Goal: Task Accomplishment & Management: Use online tool/utility

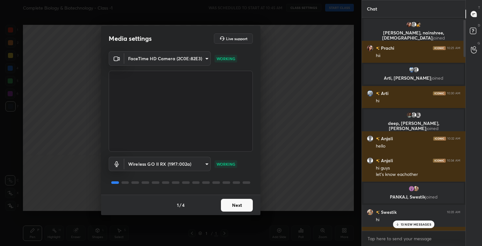
click at [238, 206] on button "Next" at bounding box center [237, 205] width 32 height 13
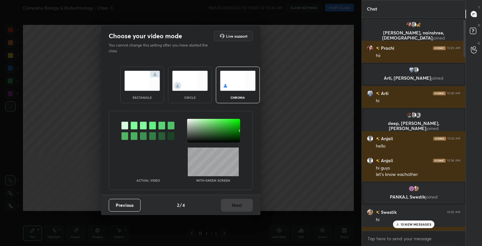
click at [143, 75] on img at bounding box center [142, 81] width 36 height 20
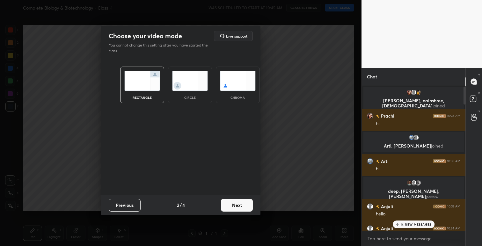
click at [238, 206] on button "Next" at bounding box center [237, 205] width 32 height 13
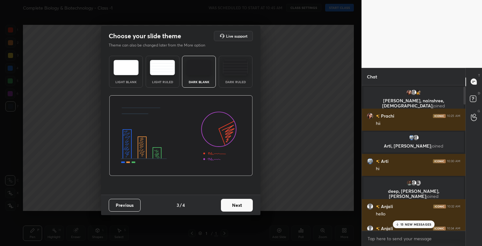
click at [235, 202] on button "Next" at bounding box center [237, 205] width 32 height 13
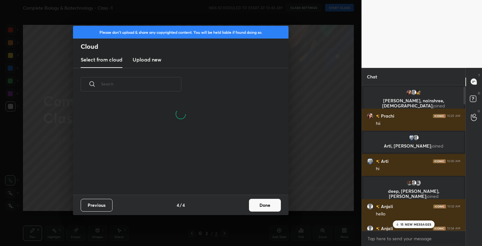
click at [265, 205] on button "Done" at bounding box center [265, 205] width 32 height 13
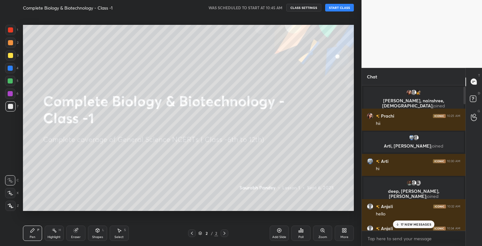
click at [343, 6] on button "START CLASS" at bounding box center [339, 8] width 29 height 8
click at [305, 6] on button "CLASS SETTINGS" at bounding box center [306, 8] width 35 height 8
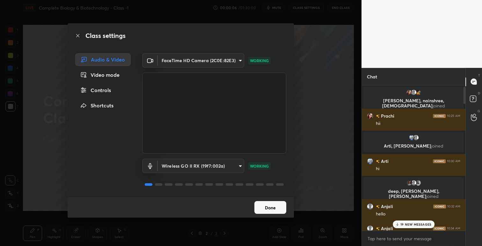
click at [272, 207] on button "Done" at bounding box center [270, 207] width 32 height 13
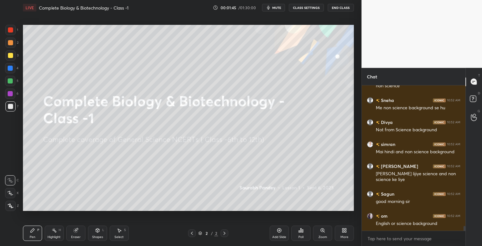
scroll to position [4235, 0]
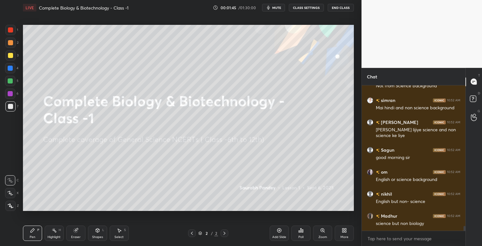
click at [302, 231] on icon at bounding box center [302, 230] width 1 height 3
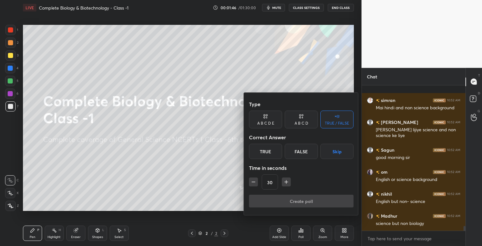
scroll to position [4279, 0]
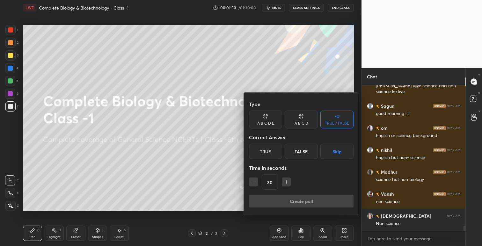
click at [302, 122] on div "A B C D" at bounding box center [301, 123] width 14 height 4
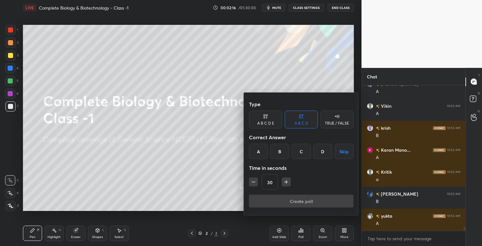
scroll to position [5356, 0]
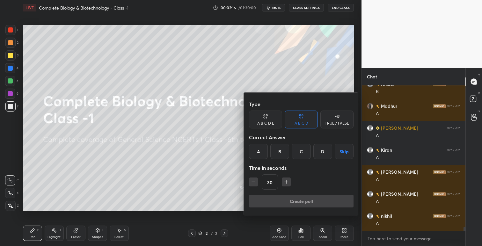
click at [302, 201] on div "Create poll" at bounding box center [301, 202] width 105 height 15
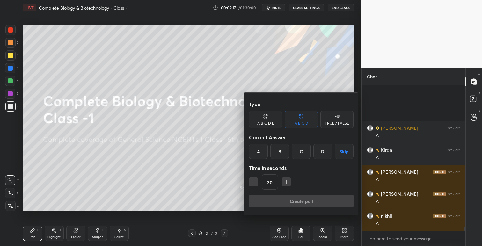
scroll to position [5422, 0]
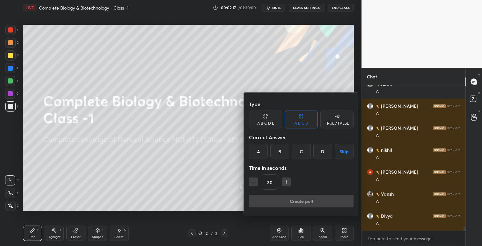
click at [183, 148] on div at bounding box center [241, 123] width 482 height 246
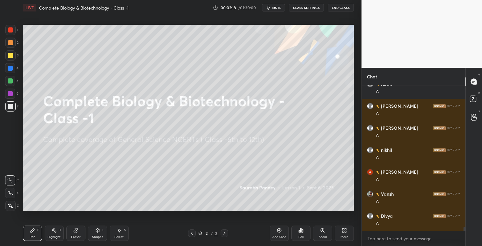
scroll to position [5488, 0]
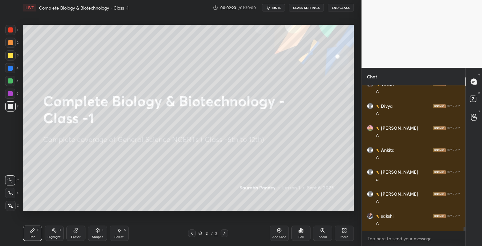
click at [345, 229] on icon at bounding box center [345, 229] width 2 height 2
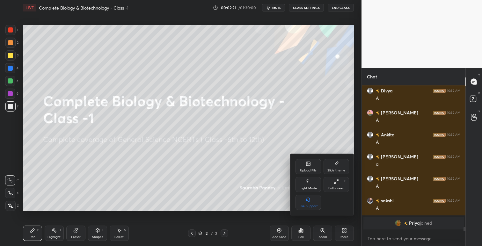
click at [310, 170] on div "Upload File" at bounding box center [308, 170] width 17 height 3
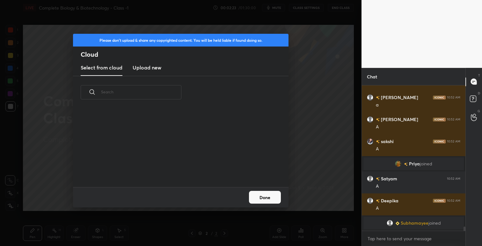
click at [152, 70] on h3 "Upload new" at bounding box center [147, 68] width 29 height 8
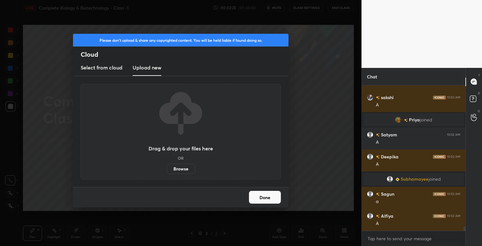
click at [182, 167] on label "Browse" at bounding box center [181, 169] width 28 height 10
click at [167, 167] on input "Browse" at bounding box center [167, 169] width 0 height 10
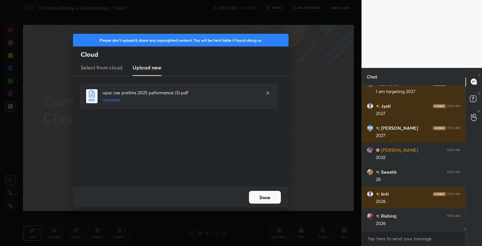
click at [271, 197] on button "Done" at bounding box center [265, 197] width 32 height 13
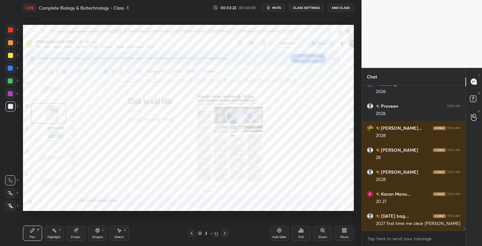
drag, startPoint x: 10, startPoint y: 28, endPoint x: 20, endPoint y: 33, distance: 11.3
click at [10, 29] on div at bounding box center [10, 29] width 5 height 5
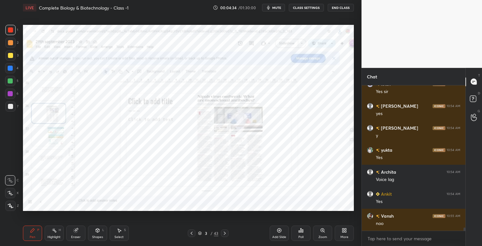
scroll to position [6553, 0]
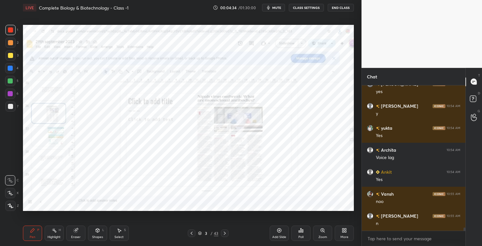
click at [311, 7] on button "CLASS SETTINGS" at bounding box center [306, 8] width 35 height 8
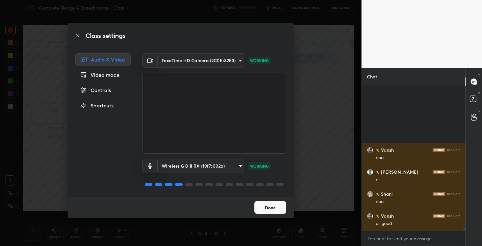
scroll to position [6685, 0]
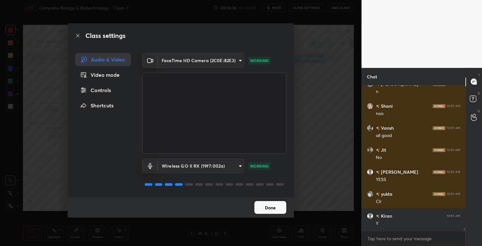
click at [268, 207] on button "Done" at bounding box center [270, 207] width 32 height 13
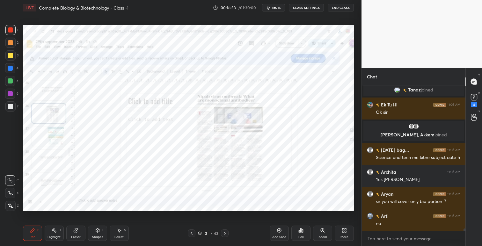
scroll to position [8820, 0]
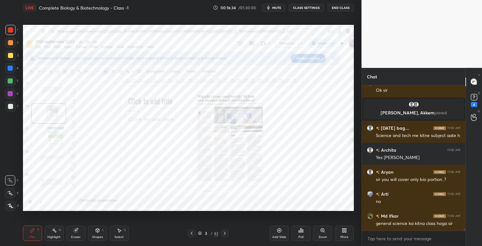
click at [282, 230] on div "Add Slide" at bounding box center [279, 233] width 19 height 15
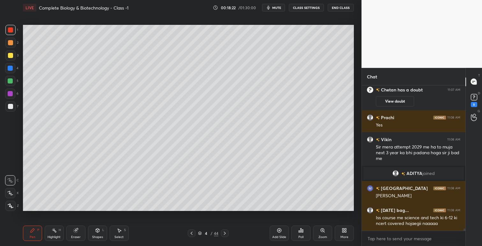
scroll to position [9068, 0]
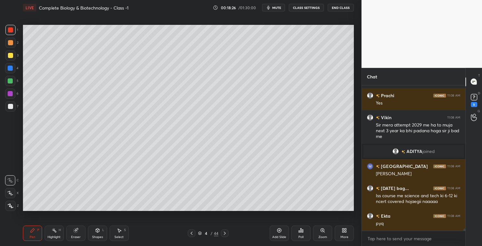
click at [192, 232] on icon at bounding box center [191, 233] width 5 height 5
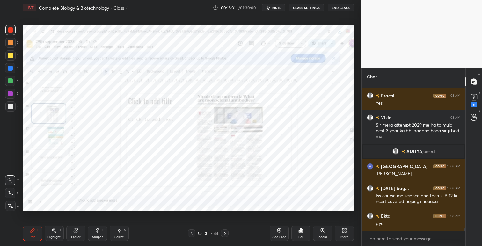
click at [77, 230] on icon at bounding box center [75, 230] width 5 height 5
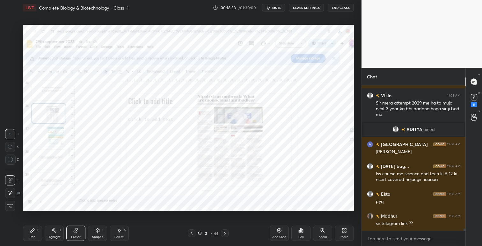
click at [9, 161] on icon at bounding box center [11, 160] width 6 height 6
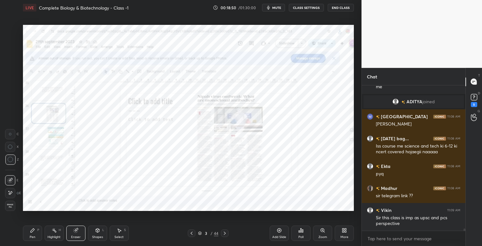
click at [32, 233] on icon at bounding box center [32, 230] width 5 height 5
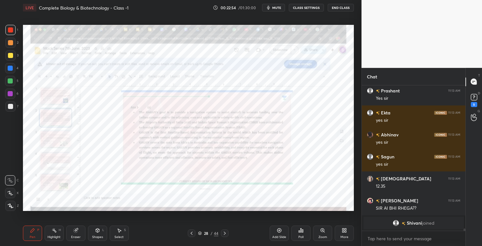
scroll to position [9498, 0]
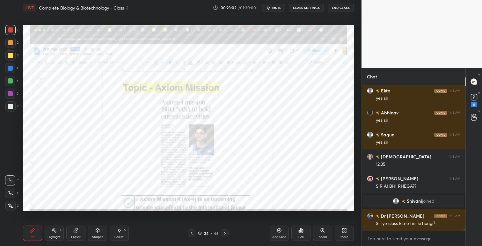
click at [344, 229] on icon at bounding box center [345, 229] width 2 height 2
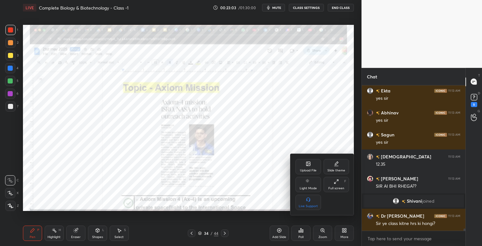
click at [311, 170] on div "Upload File" at bounding box center [308, 170] width 17 height 3
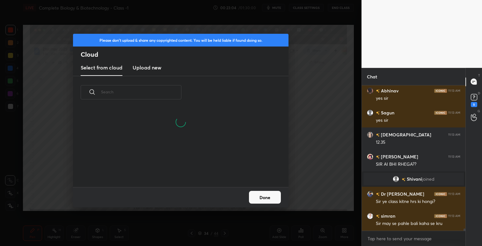
scroll to position [2, 4]
click at [148, 69] on h3 "Upload new" at bounding box center [147, 68] width 29 height 8
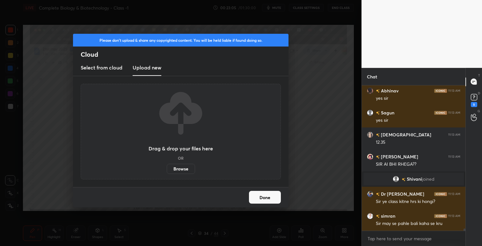
click at [183, 169] on label "Browse" at bounding box center [181, 169] width 28 height 10
click at [167, 169] on input "Browse" at bounding box center [167, 169] width 0 height 10
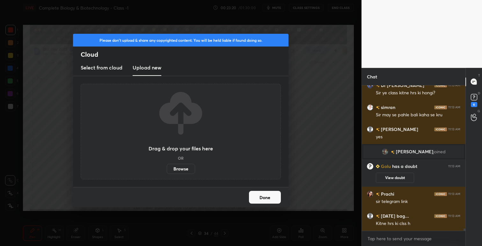
scroll to position [9609, 0]
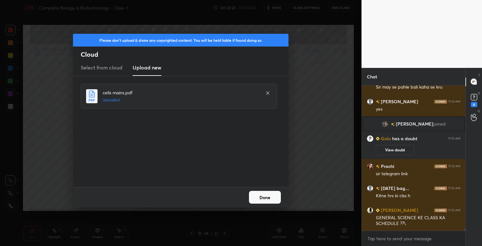
click at [264, 197] on button "Done" at bounding box center [265, 197] width 32 height 13
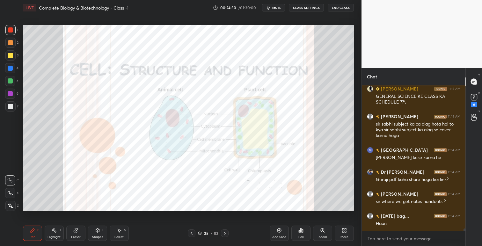
scroll to position [9661, 0]
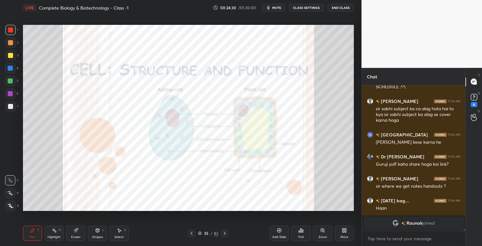
click at [192, 233] on icon at bounding box center [191, 233] width 5 height 5
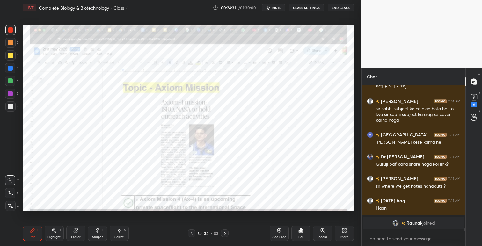
click at [344, 228] on icon at bounding box center [344, 230] width 5 height 5
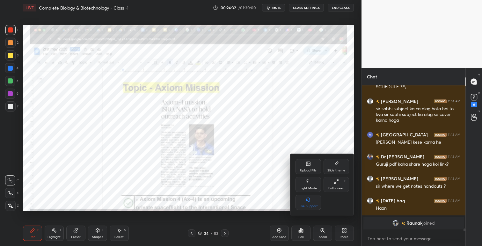
click at [310, 170] on div "Upload File" at bounding box center [308, 170] width 17 height 3
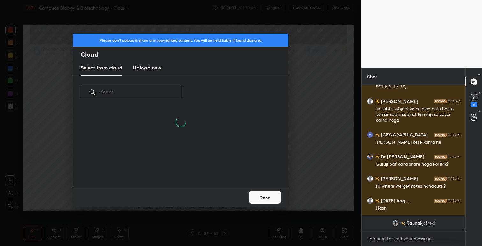
scroll to position [48, 205]
click at [155, 69] on h3 "Upload new" at bounding box center [147, 68] width 29 height 8
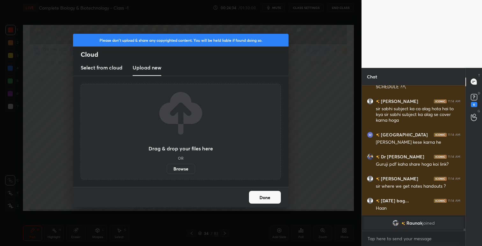
click at [185, 166] on label "Browse" at bounding box center [181, 169] width 28 height 10
click at [167, 166] on input "Browse" at bounding box center [167, 169] width 0 height 10
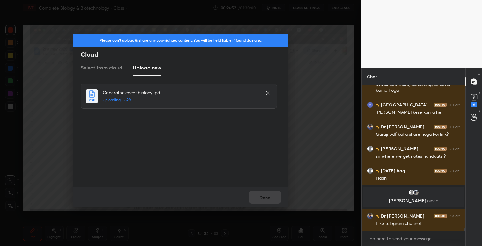
scroll to position [9683, 0]
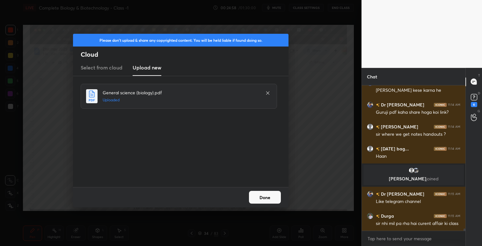
click at [268, 198] on button "Done" at bounding box center [265, 197] width 32 height 13
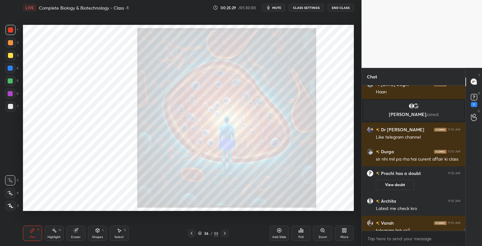
scroll to position [9712, 0]
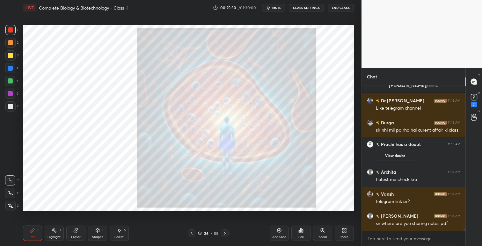
click at [396, 241] on body "1 2 3 4 5 6 7 C X Z C X Z E E Erase all H H LIVE Complete Biology & Biotechnolo…" at bounding box center [241, 123] width 482 height 246
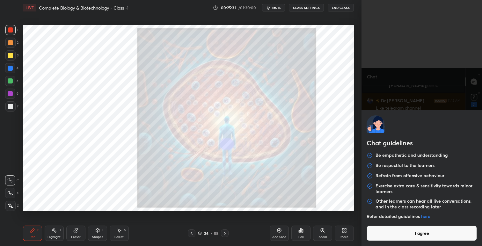
click at [400, 234] on button "I agree" at bounding box center [421, 233] width 110 height 15
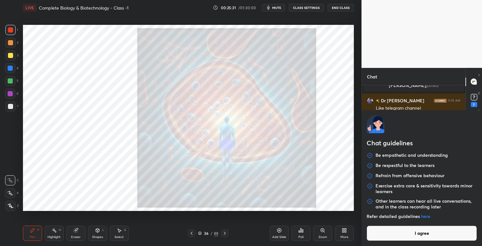
type textarea "x"
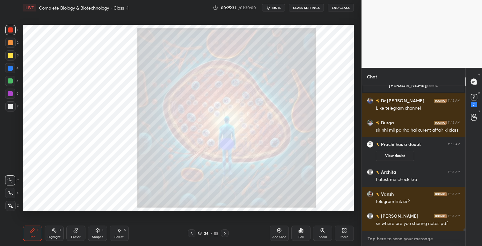
click at [389, 238] on textarea at bounding box center [413, 239] width 93 height 10
paste textarea "[URL][DOMAIN_NAME]"
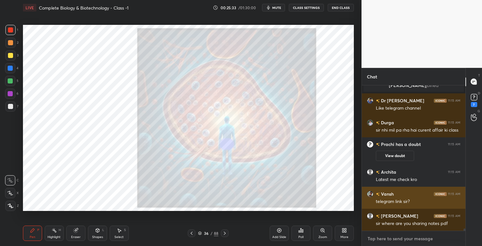
type textarea "[URL][DOMAIN_NAME]"
type textarea "x"
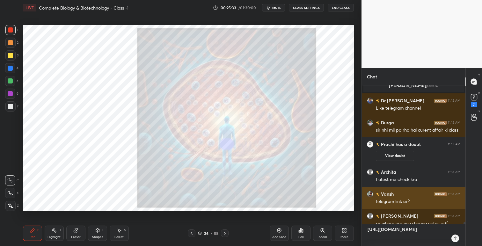
scroll to position [137, 102]
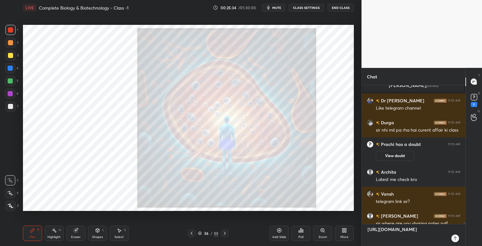
type textarea "[URL][DOMAIN_NAME]"
type textarea "x"
click at [454, 237] on icon at bounding box center [454, 238] width 5 height 5
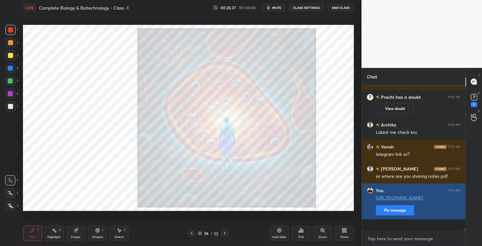
scroll to position [9745, 0]
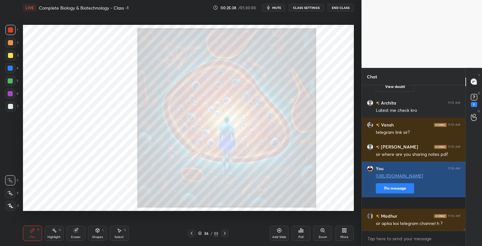
click at [400, 193] on button "Pin message" at bounding box center [395, 188] width 38 height 10
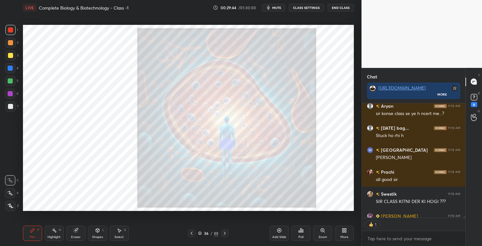
scroll to position [2, 2]
click at [225, 233] on icon at bounding box center [224, 233] width 5 height 5
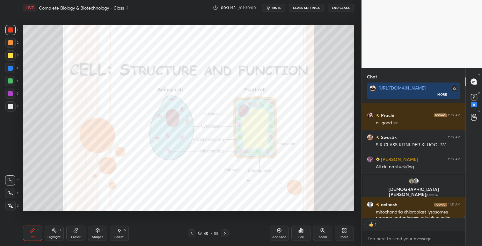
scroll to position [112, 102]
click at [191, 235] on icon at bounding box center [191, 233] width 5 height 5
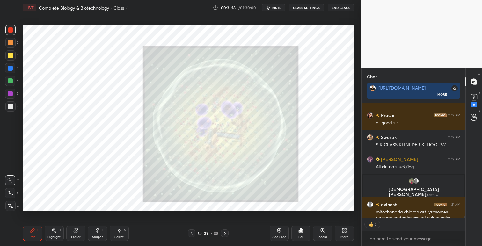
click at [344, 229] on icon at bounding box center [344, 230] width 5 height 5
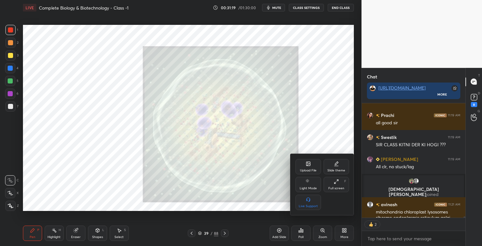
click at [308, 170] on div "Upload File" at bounding box center [308, 170] width 17 height 3
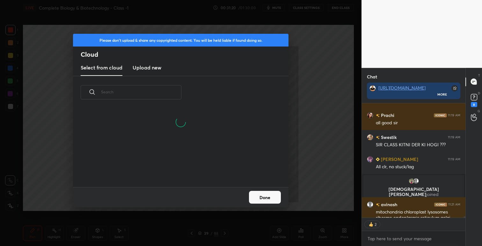
click at [147, 69] on h3 "Upload new" at bounding box center [147, 68] width 29 height 8
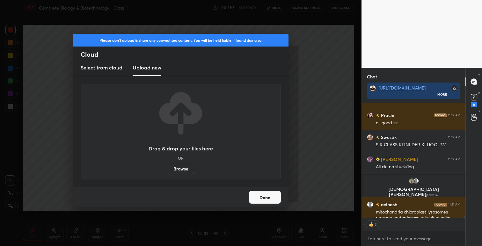
click at [178, 168] on label "Browse" at bounding box center [181, 169] width 28 height 10
click at [167, 168] on input "Browse" at bounding box center [167, 169] width 0 height 10
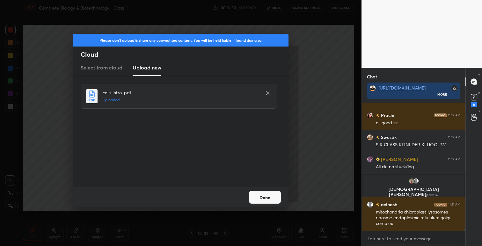
click at [271, 196] on button "Done" at bounding box center [265, 197] width 32 height 13
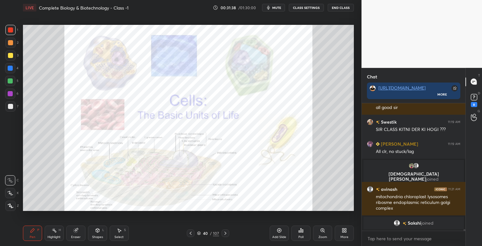
scroll to position [10440, 0]
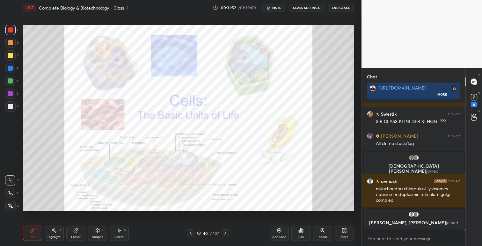
click at [225, 234] on icon at bounding box center [225, 233] width 5 height 5
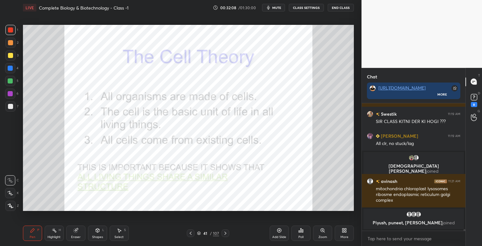
click at [225, 230] on div at bounding box center [225, 233] width 8 height 8
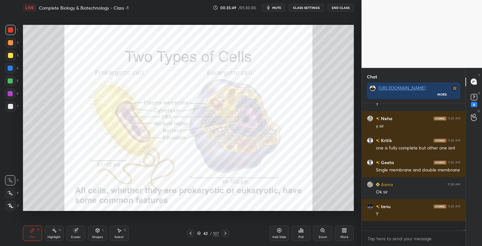
scroll to position [12223, 0]
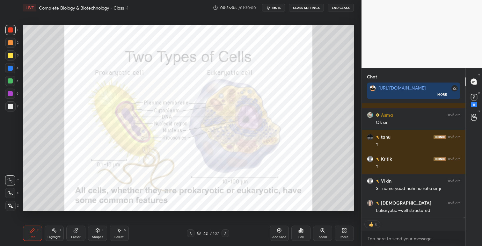
drag, startPoint x: 225, startPoint y: 232, endPoint x: 220, endPoint y: 232, distance: 4.8
click at [224, 232] on icon at bounding box center [225, 233] width 5 height 5
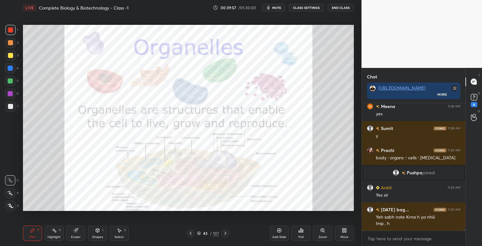
scroll to position [12222, 0]
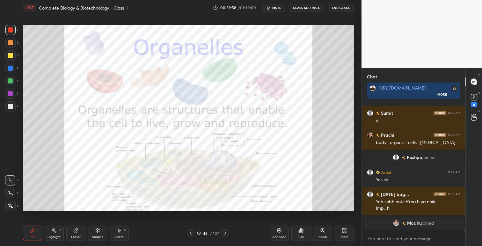
click at [280, 231] on icon at bounding box center [279, 230] width 5 height 5
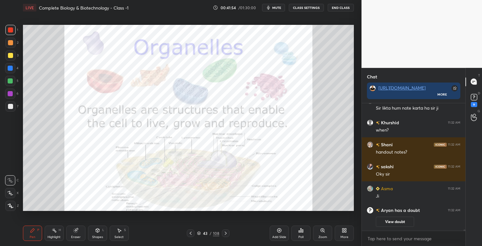
scroll to position [0, 0]
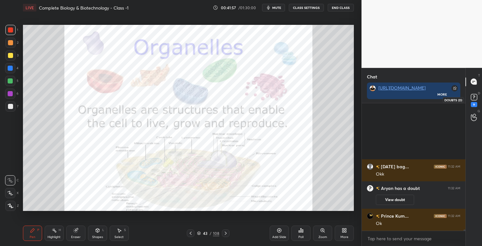
click at [476, 98] on rect at bounding box center [474, 97] width 6 height 6
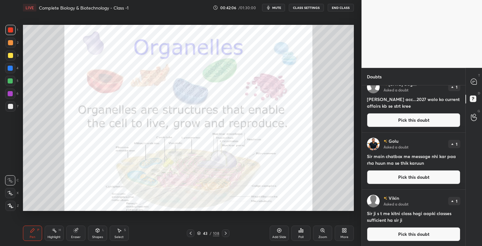
scroll to position [353, 0]
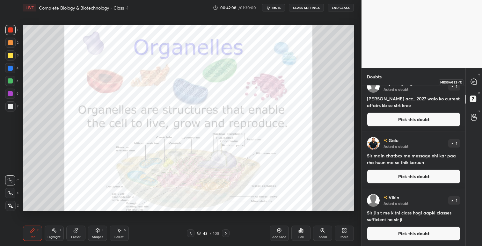
click at [476, 81] on icon at bounding box center [474, 82] width 6 height 6
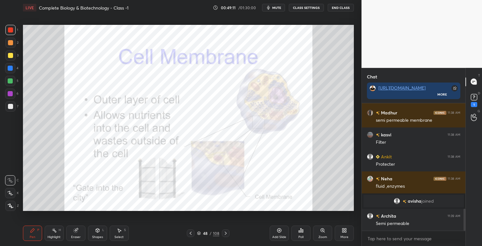
scroll to position [611, 0]
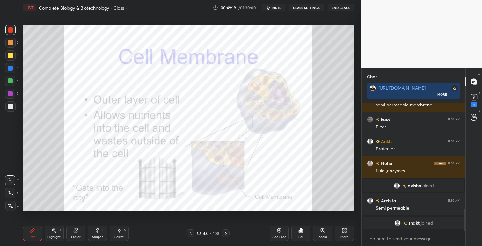
click at [224, 234] on icon at bounding box center [225, 233] width 5 height 5
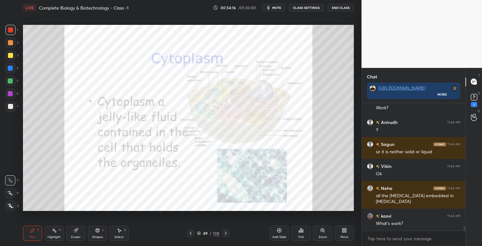
scroll to position [3430, 0]
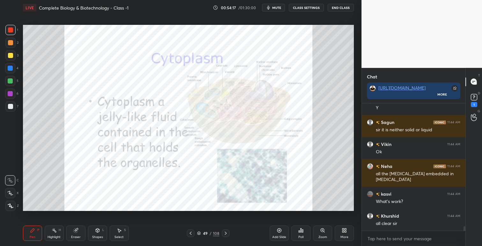
click at [191, 233] on icon at bounding box center [190, 233] width 5 height 5
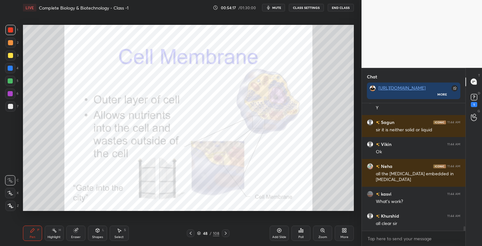
click at [191, 233] on icon at bounding box center [190, 233] width 5 height 5
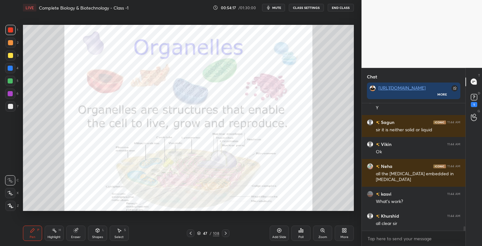
click at [192, 233] on icon at bounding box center [190, 233] width 5 height 5
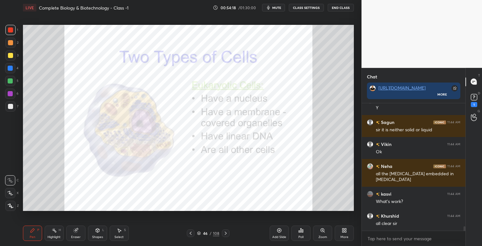
click at [192, 233] on icon at bounding box center [190, 233] width 5 height 5
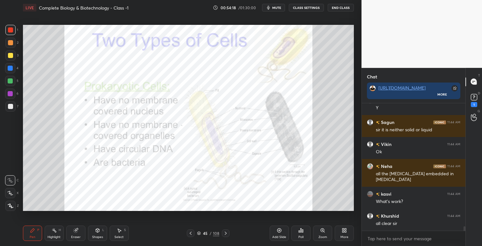
click at [192, 233] on icon at bounding box center [190, 233] width 5 height 5
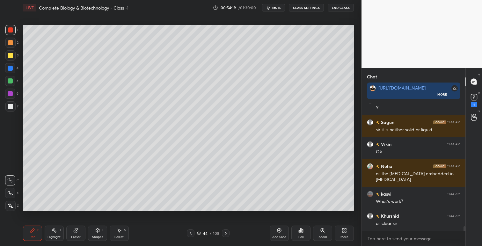
click at [192, 233] on icon at bounding box center [190, 233] width 5 height 5
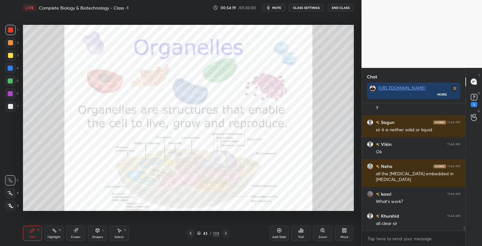
click at [192, 233] on icon at bounding box center [190, 233] width 5 height 5
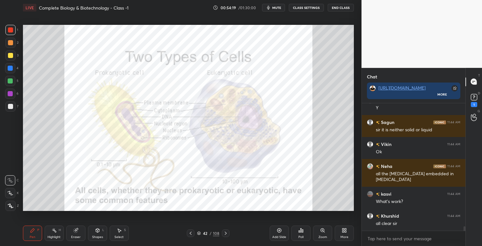
click at [193, 233] on icon at bounding box center [190, 233] width 5 height 5
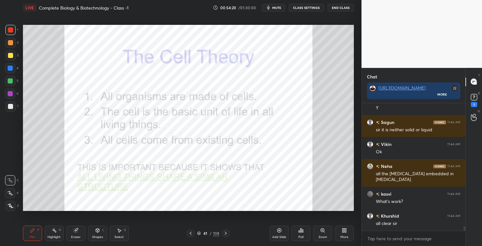
click at [193, 234] on icon at bounding box center [190, 233] width 5 height 5
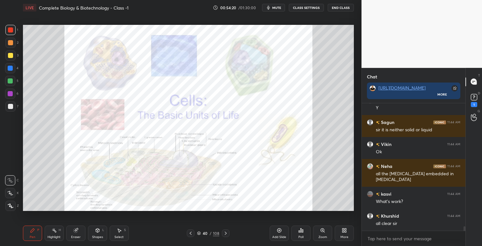
click at [193, 234] on icon at bounding box center [190, 233] width 5 height 5
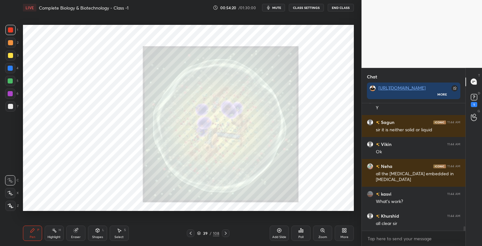
click at [193, 234] on div at bounding box center [191, 233] width 8 height 8
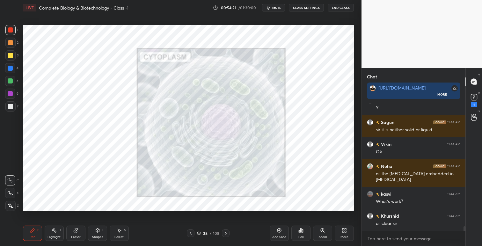
click at [193, 234] on div at bounding box center [191, 233] width 8 height 8
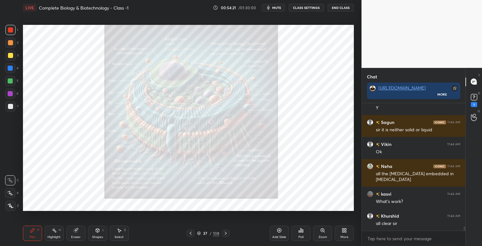
click at [193, 234] on div at bounding box center [191, 233] width 8 height 8
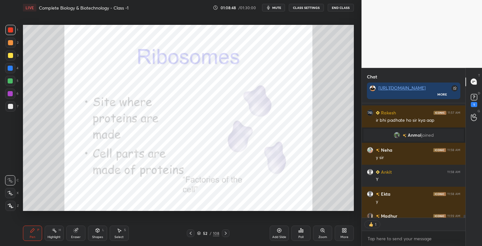
scroll to position [2, 2]
click at [227, 232] on icon at bounding box center [225, 233] width 5 height 5
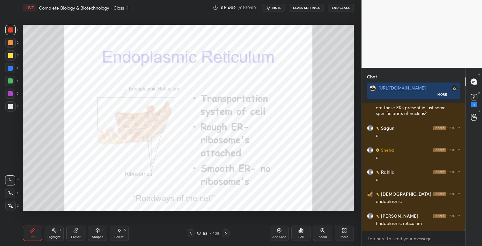
scroll to position [9927, 0]
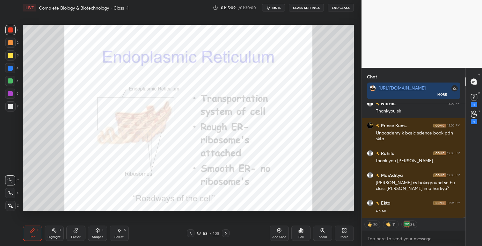
click at [189, 233] on icon at bounding box center [190, 233] width 5 height 5
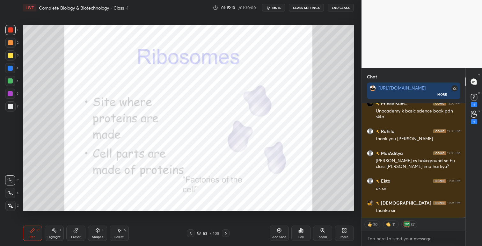
click at [192, 233] on icon at bounding box center [190, 233] width 5 height 5
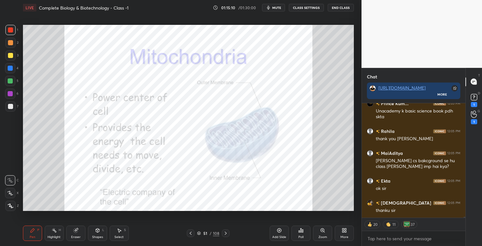
click at [192, 233] on icon at bounding box center [190, 233] width 5 height 5
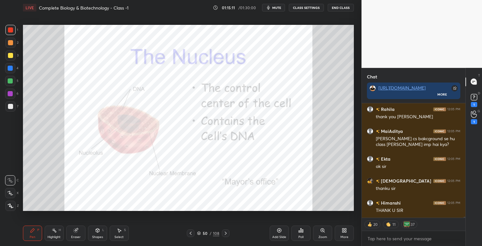
click at [192, 234] on icon at bounding box center [190, 233] width 5 height 5
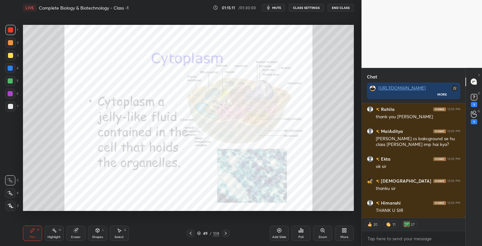
click at [192, 234] on icon at bounding box center [190, 233] width 5 height 5
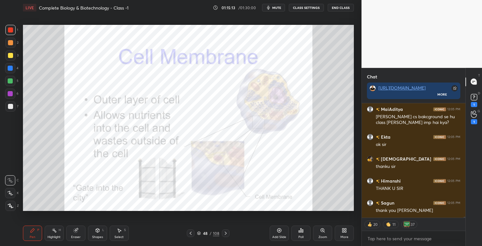
click at [192, 233] on icon at bounding box center [190, 233] width 5 height 5
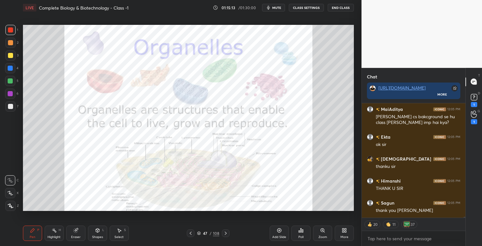
click at [193, 233] on icon at bounding box center [190, 233] width 5 height 5
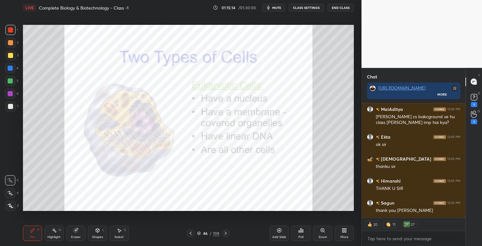
click at [193, 234] on div at bounding box center [191, 233] width 8 height 8
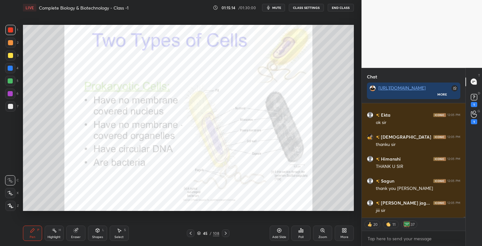
click at [193, 234] on div at bounding box center [191, 233] width 8 height 8
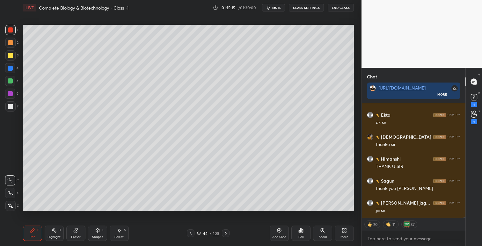
click at [194, 233] on div at bounding box center [191, 233] width 8 height 8
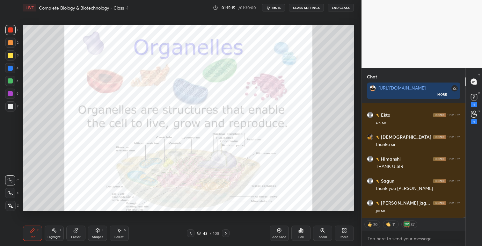
scroll to position [11876, 0]
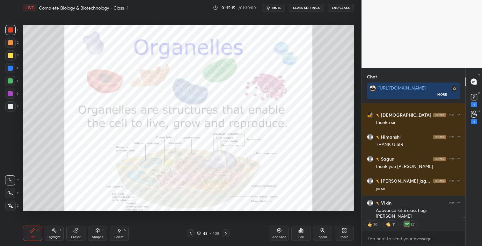
click at [193, 234] on icon at bounding box center [190, 233] width 5 height 5
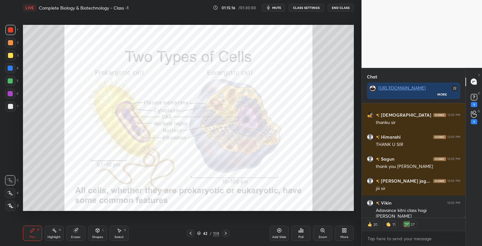
click at [193, 234] on icon at bounding box center [190, 233] width 5 height 5
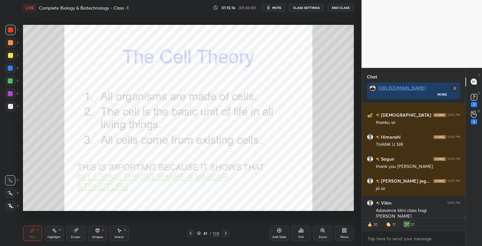
click at [193, 234] on icon at bounding box center [190, 233] width 5 height 5
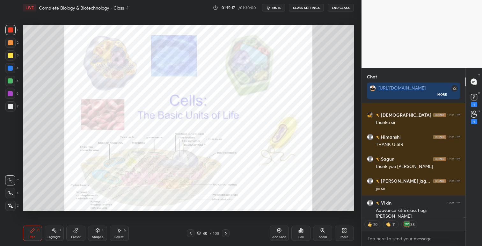
click at [193, 234] on icon at bounding box center [190, 233] width 5 height 5
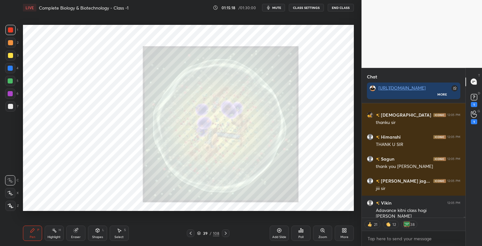
click at [223, 233] on icon at bounding box center [225, 233] width 5 height 5
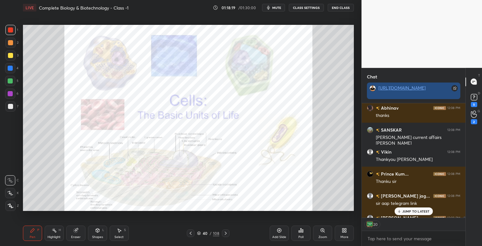
scroll to position [2, 2]
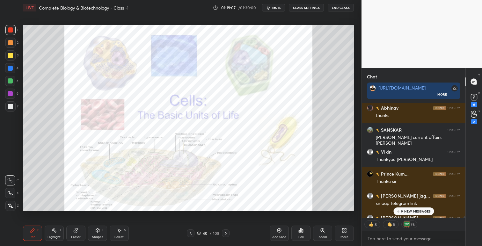
click at [342, 6] on button "End Class" at bounding box center [341, 8] width 26 height 8
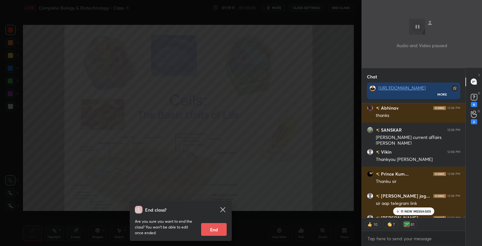
click at [213, 230] on button "End" at bounding box center [213, 229] width 25 height 13
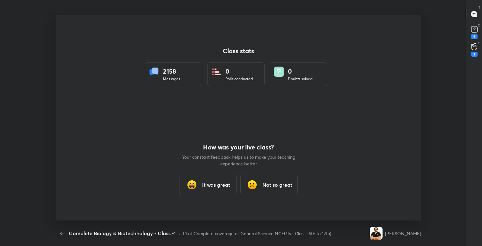
scroll to position [205, 416]
click at [223, 182] on h3 "It was great" at bounding box center [216, 185] width 28 height 8
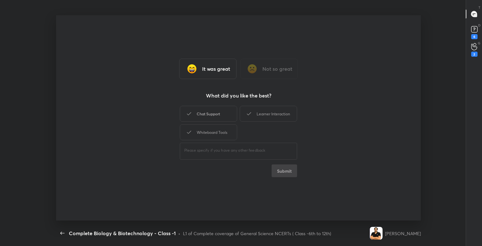
click at [224, 117] on div "Chat Support" at bounding box center [208, 114] width 57 height 16
click at [254, 116] on div "Learner Interaction" at bounding box center [268, 114] width 57 height 16
click at [215, 132] on div "Whiteboard Tools" at bounding box center [208, 132] width 57 height 16
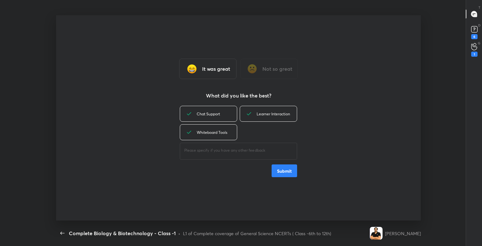
click at [288, 173] on button "Submit" at bounding box center [283, 170] width 25 height 13
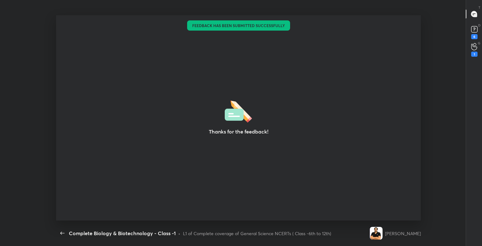
type textarea "x"
